Goal: Transaction & Acquisition: Book appointment/travel/reservation

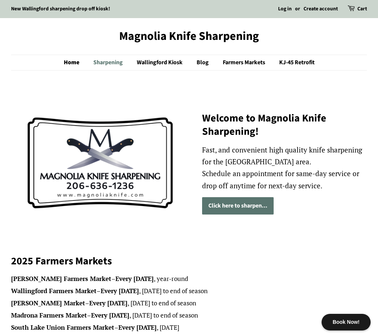
click at [94, 61] on link "Sharpening" at bounding box center [109, 62] width 42 height 15
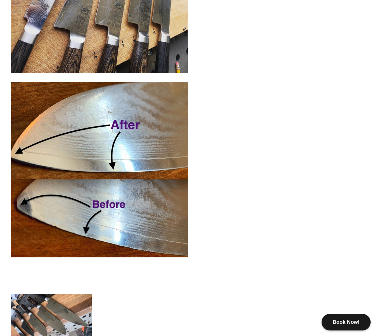
scroll to position [1292, 0]
